Goal: Task Accomplishment & Management: Manage account settings

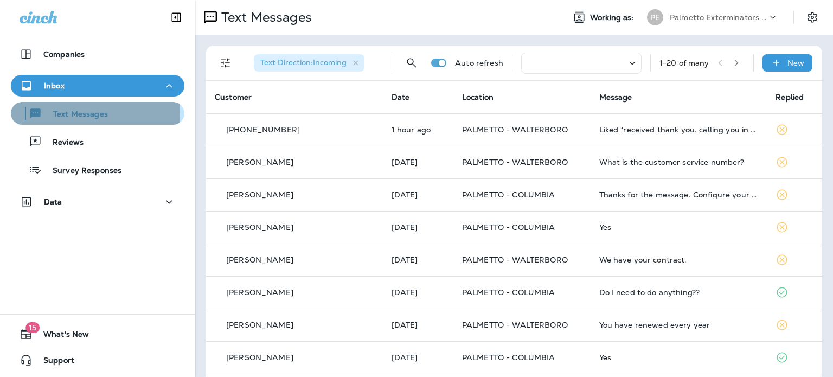
click at [61, 114] on p "Text Messages" at bounding box center [75, 115] width 66 height 10
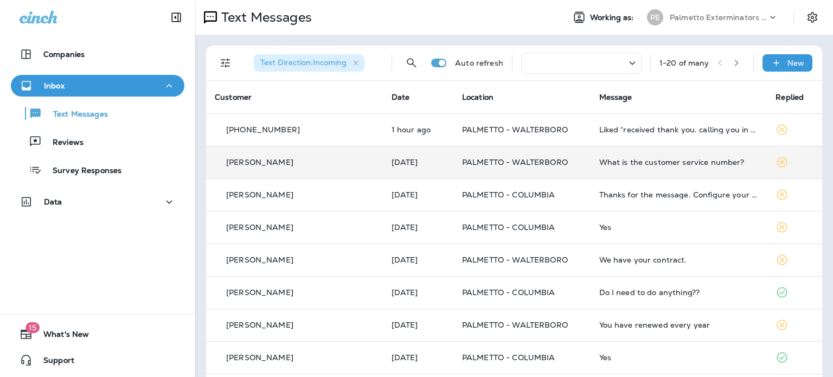
click at [654, 164] on div "What is the customer service number?" at bounding box center [678, 162] width 159 height 9
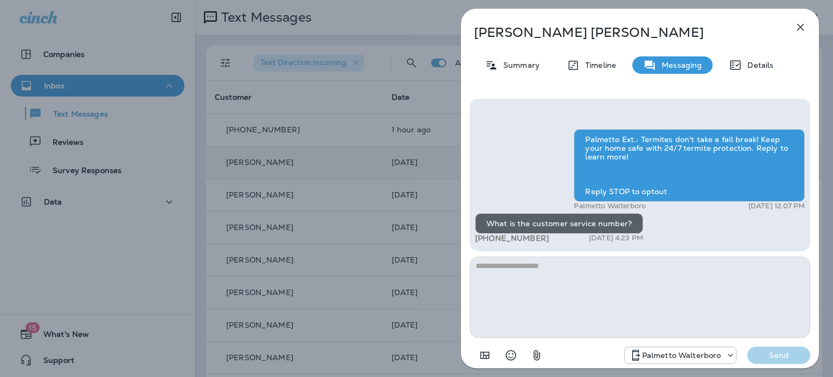
click at [802, 29] on icon "button" at bounding box center [800, 27] width 7 height 7
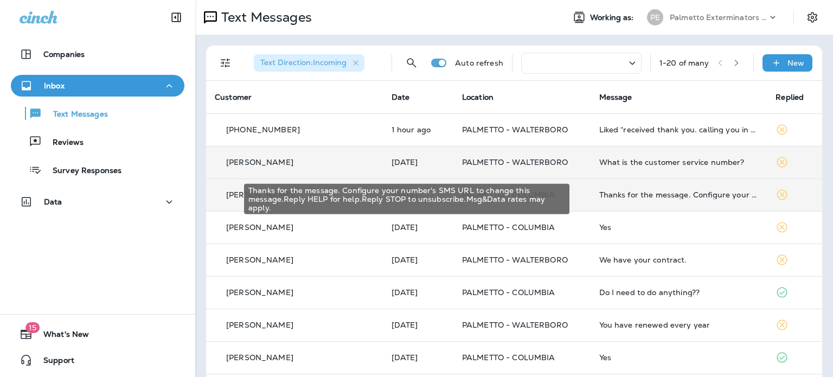
click at [599, 197] on div "Thanks for the message. Configure your number's SMS URL to change this message.…" at bounding box center [678, 194] width 159 height 9
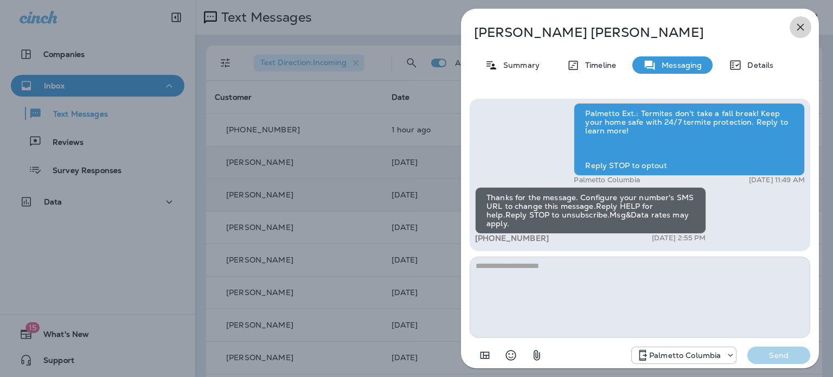
click at [801, 27] on icon "button" at bounding box center [800, 27] width 7 height 7
